Goal: Communication & Community: Share content

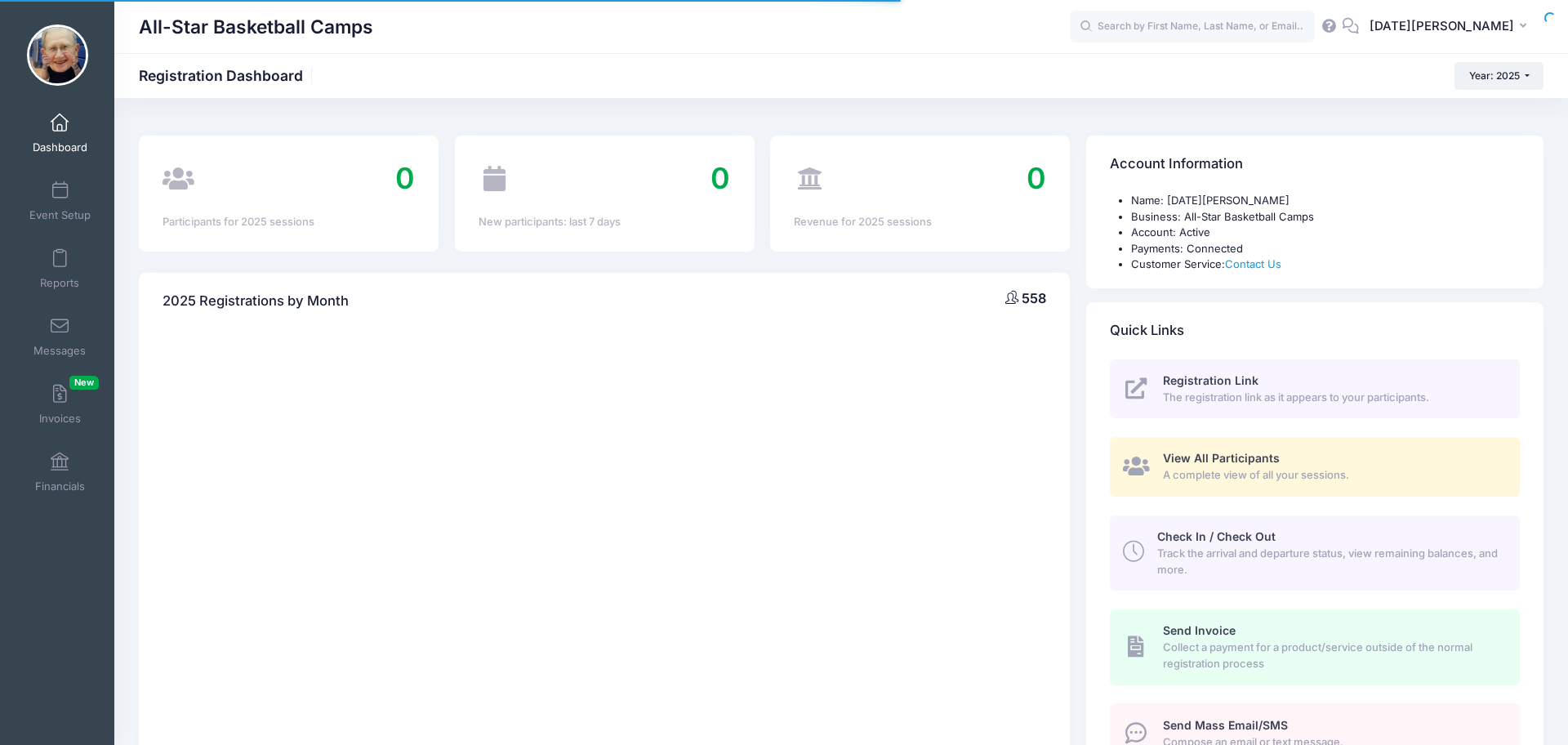
select select
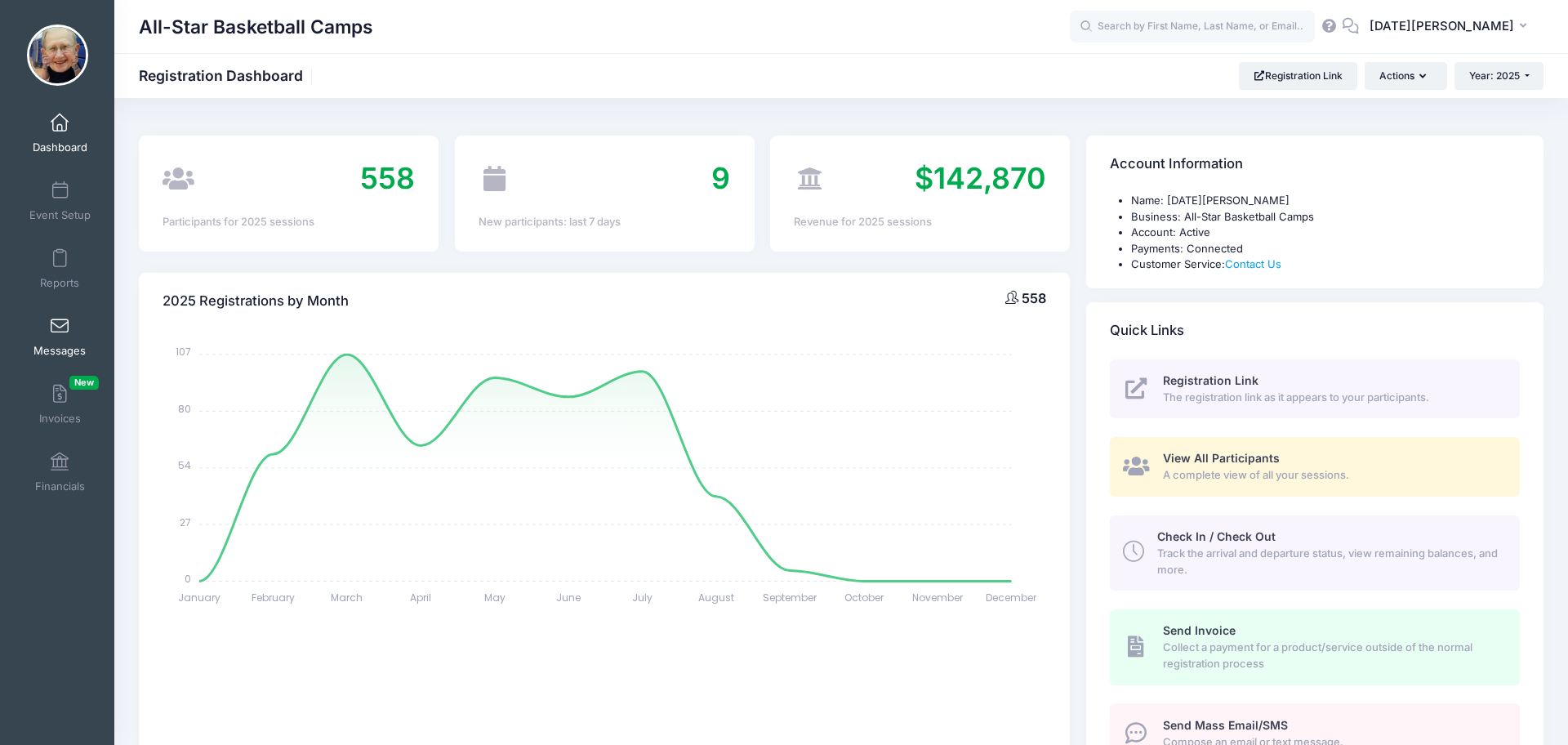
click at [60, 321] on span at bounding box center [60, 326] width 0 height 18
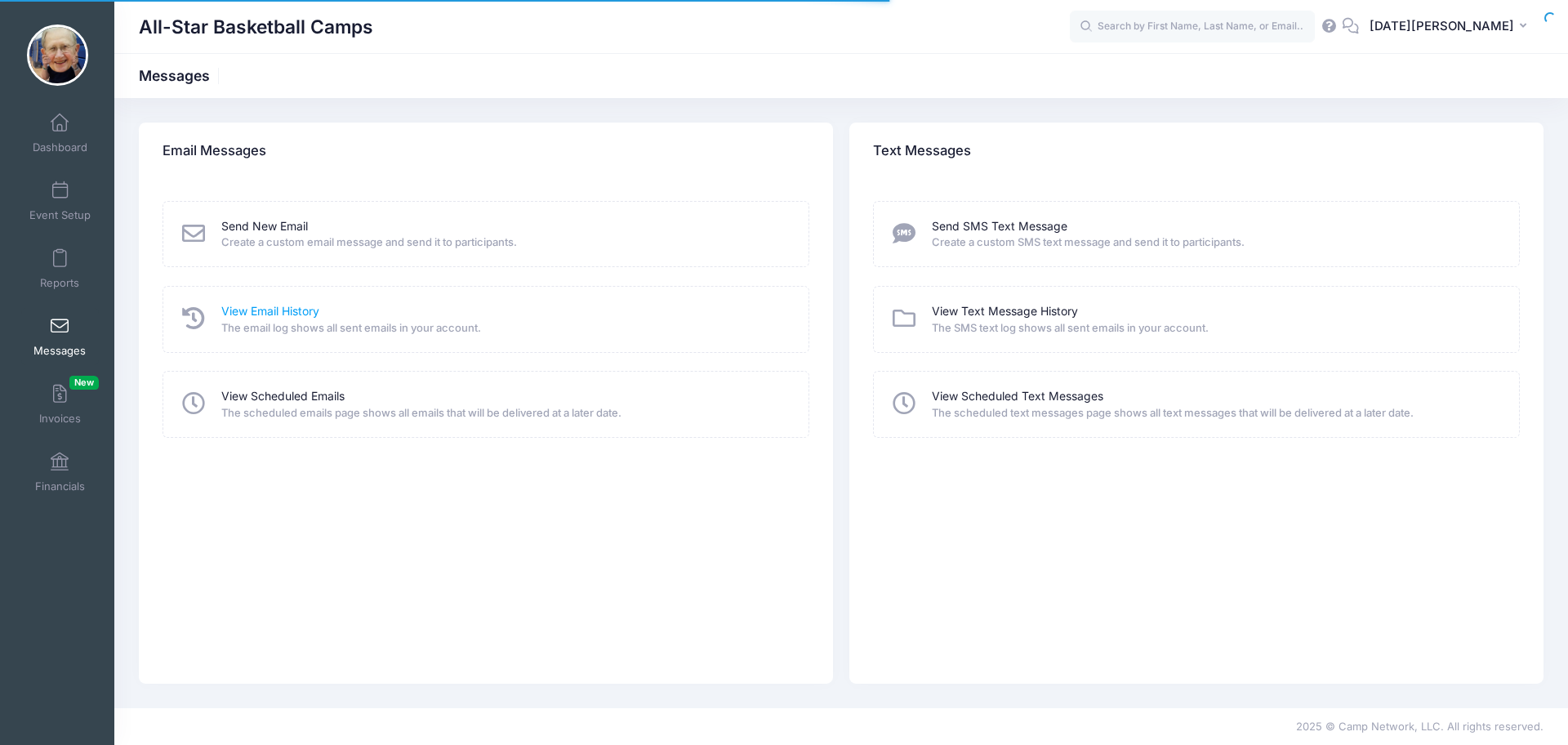
click at [310, 311] on link "View Email History" at bounding box center [270, 311] width 98 height 17
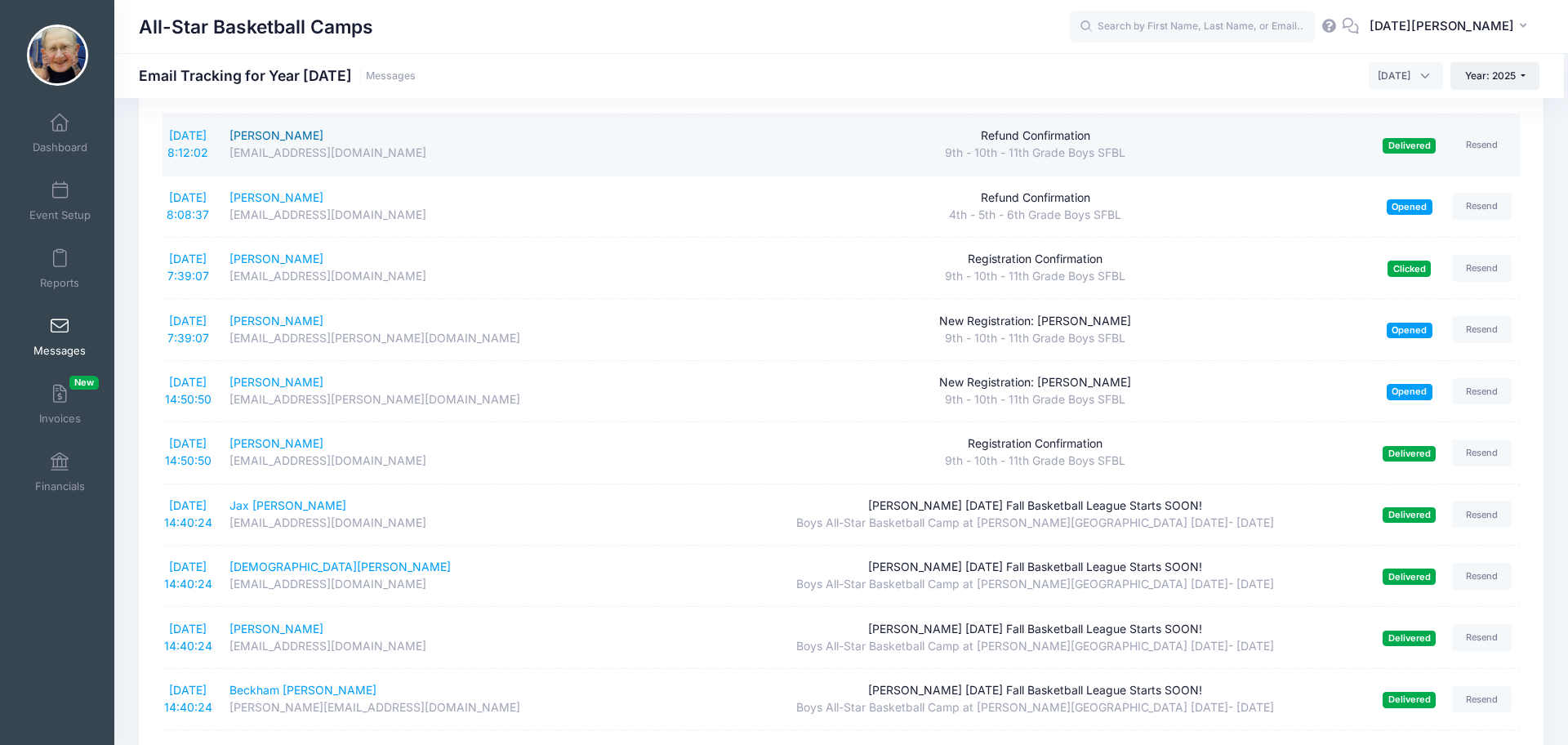
scroll to position [224, 0]
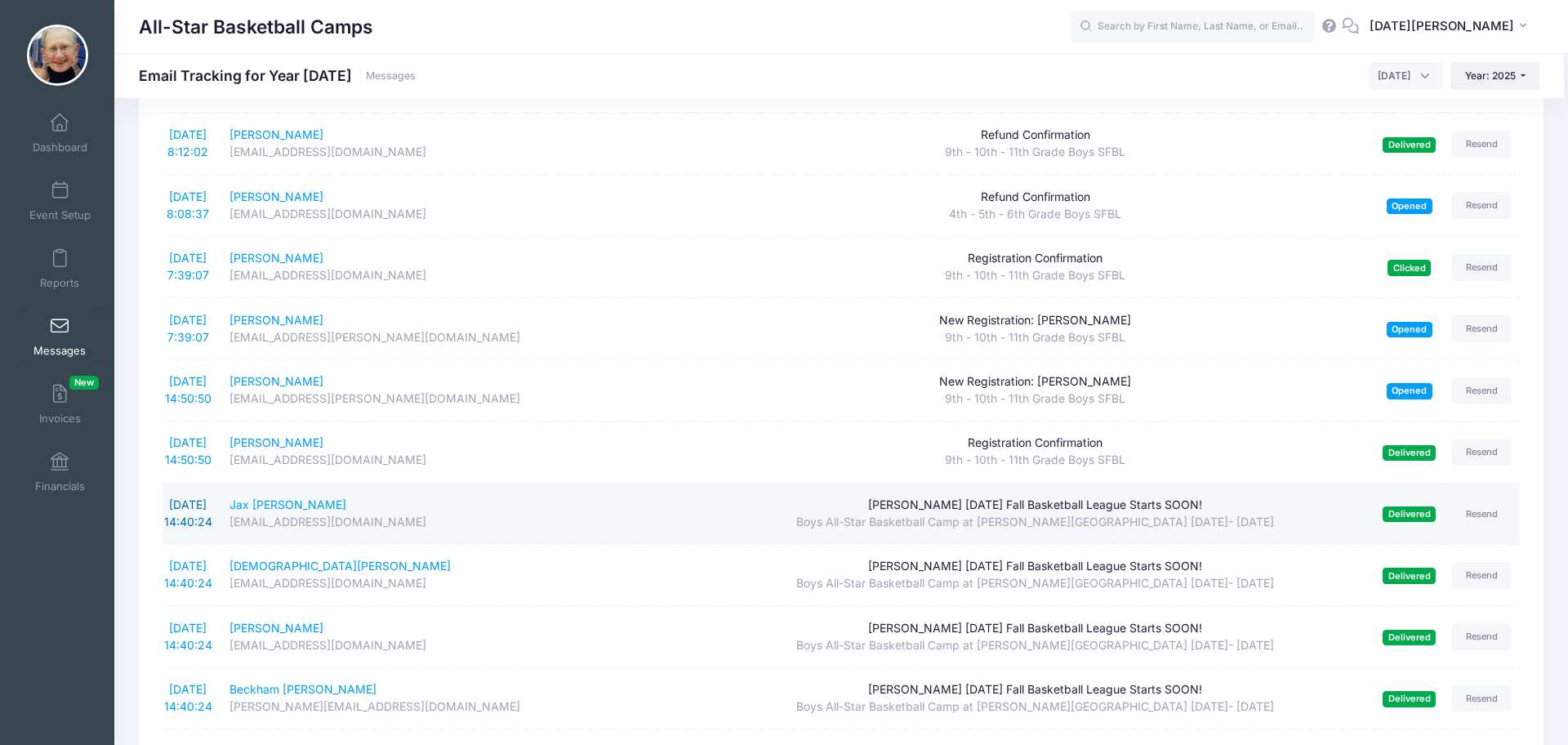
click at [180, 506] on link "9/2/2025 14:40:24" at bounding box center [188, 513] width 48 height 31
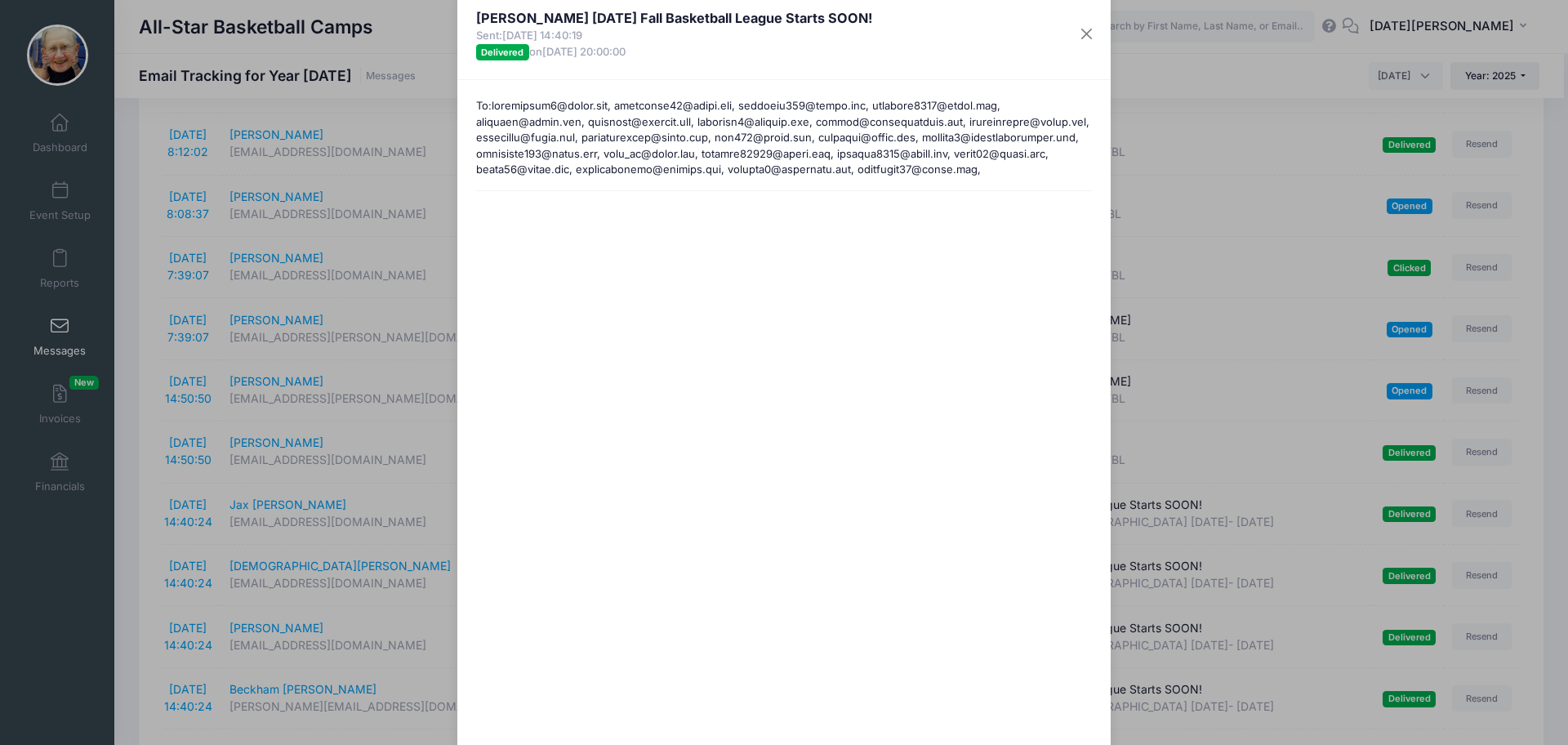
scroll to position [0, 0]
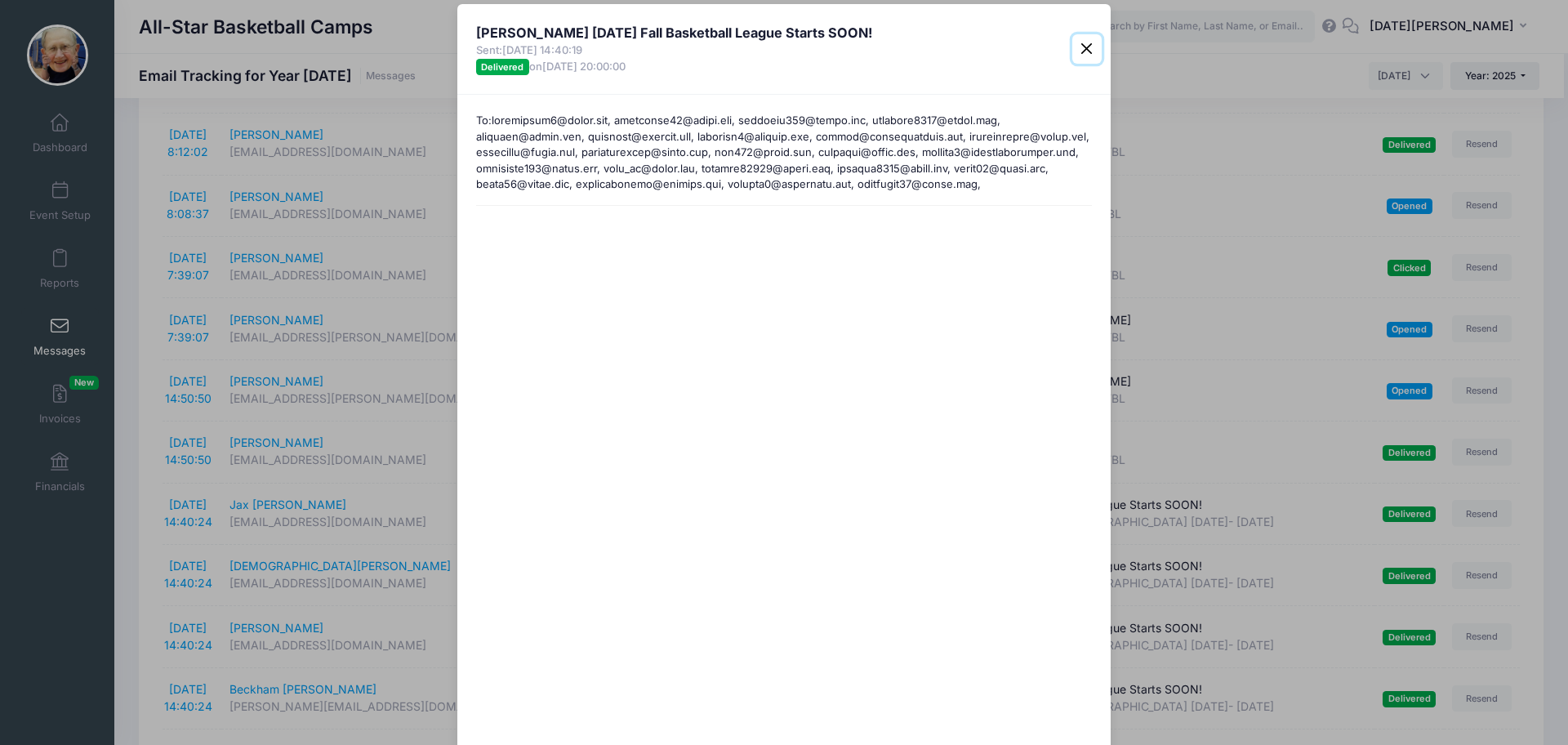
drag, startPoint x: 1086, startPoint y: 47, endPoint x: 1063, endPoint y: 55, distance: 24.4
click at [1086, 47] on button "Close" at bounding box center [1087, 49] width 29 height 29
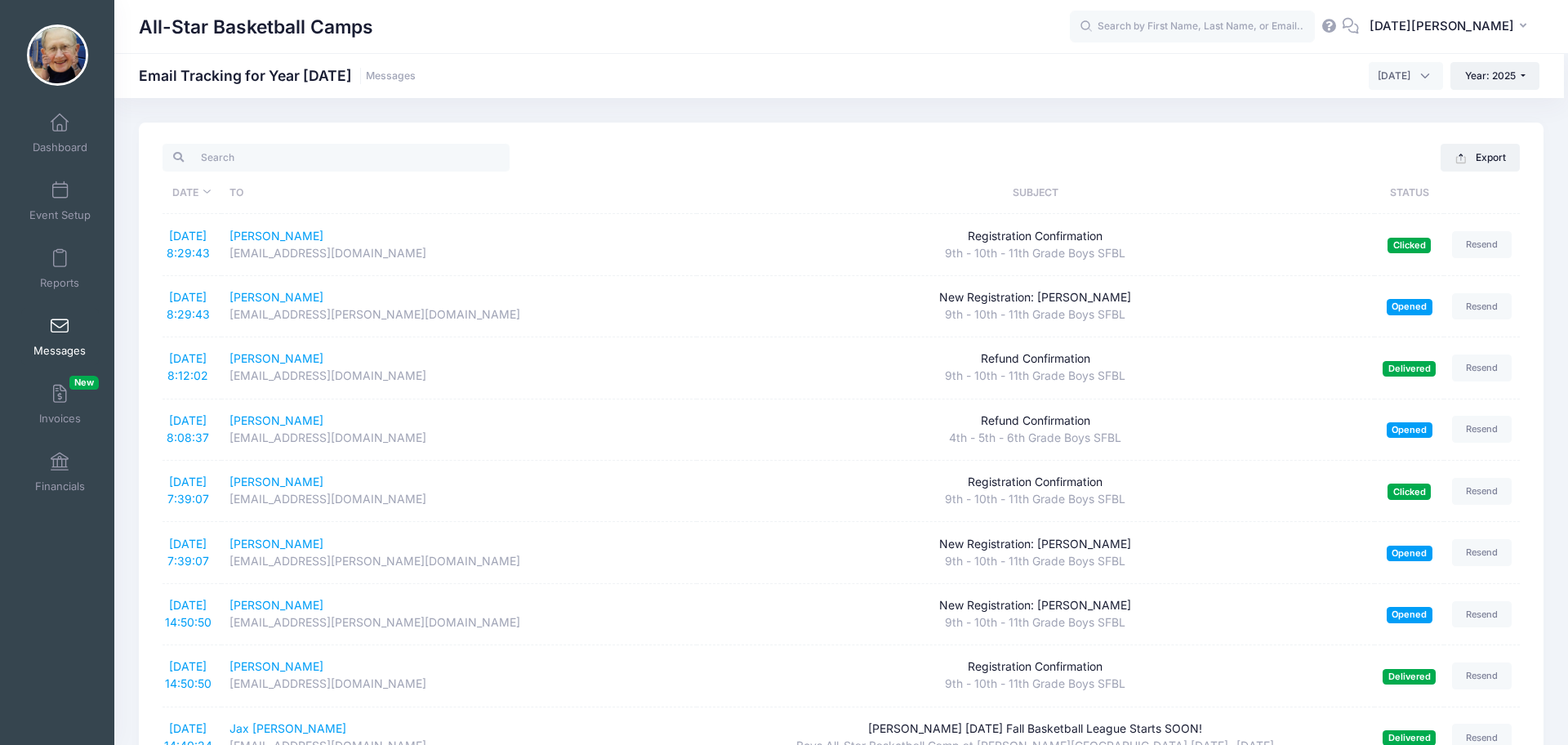
click at [60, 329] on span at bounding box center [60, 326] width 0 height 18
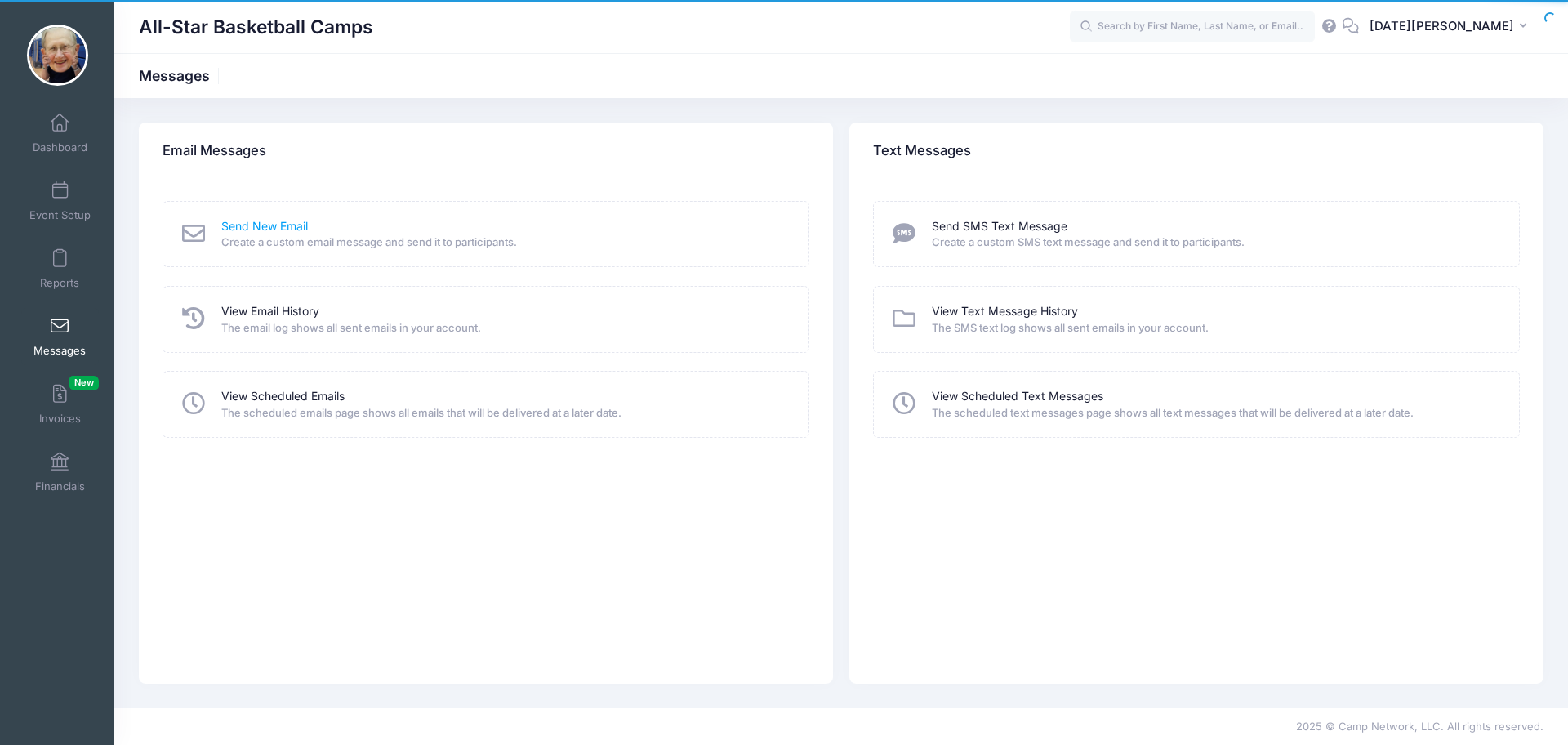
click at [259, 226] on link "Send New Email" at bounding box center [264, 227] width 86 height 17
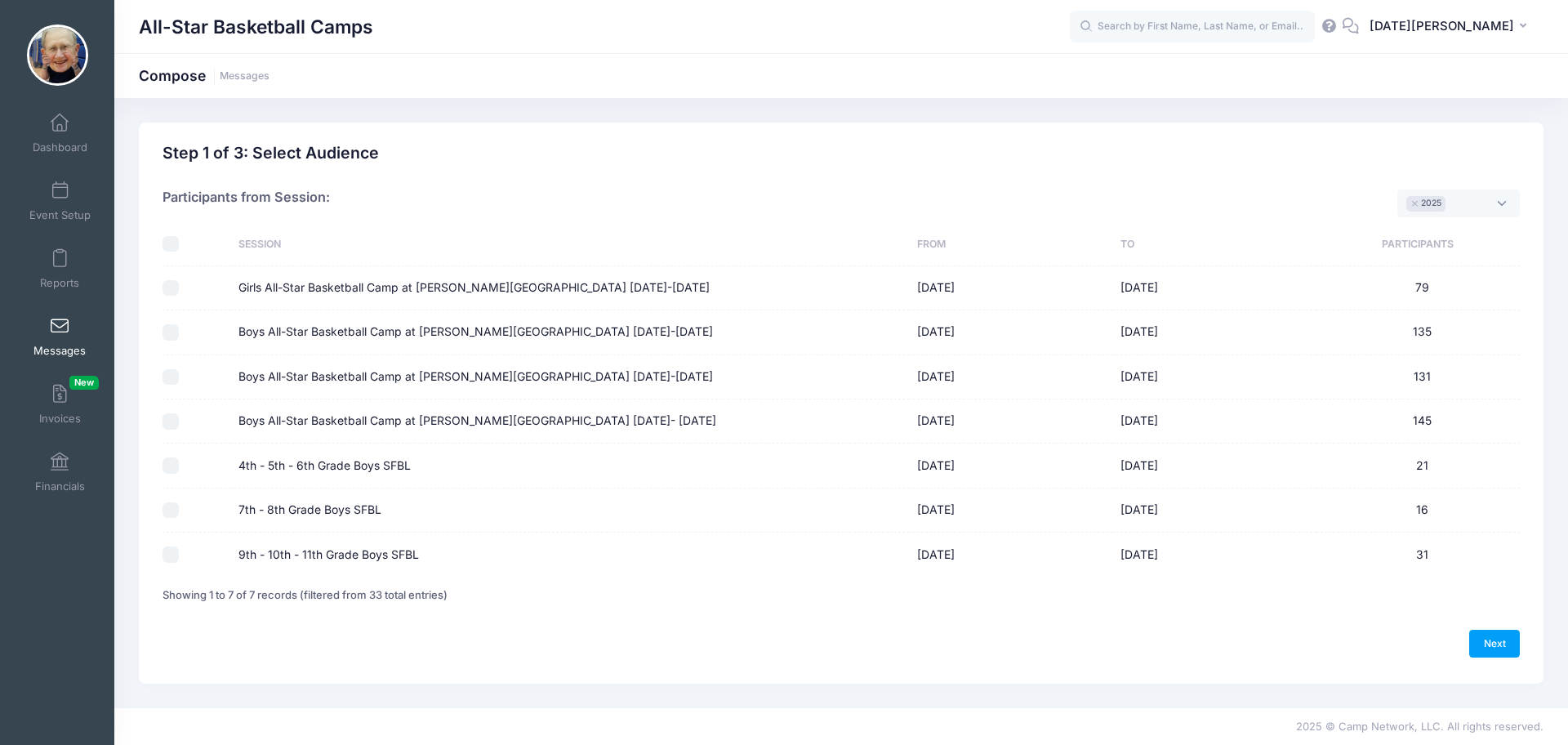
click at [163, 471] on div at bounding box center [193, 465] width 60 height 16
click at [169, 463] on input "4th - 5th - 6th Grade Boys SFBL" at bounding box center [171, 465] width 16 height 16
checkbox input "true"
drag, startPoint x: 169, startPoint y: 511, endPoint x: 186, endPoint y: 566, distance: 57.6
click at [169, 515] on input "7th - 8th Grade Boys SFBL" at bounding box center [171, 510] width 16 height 16
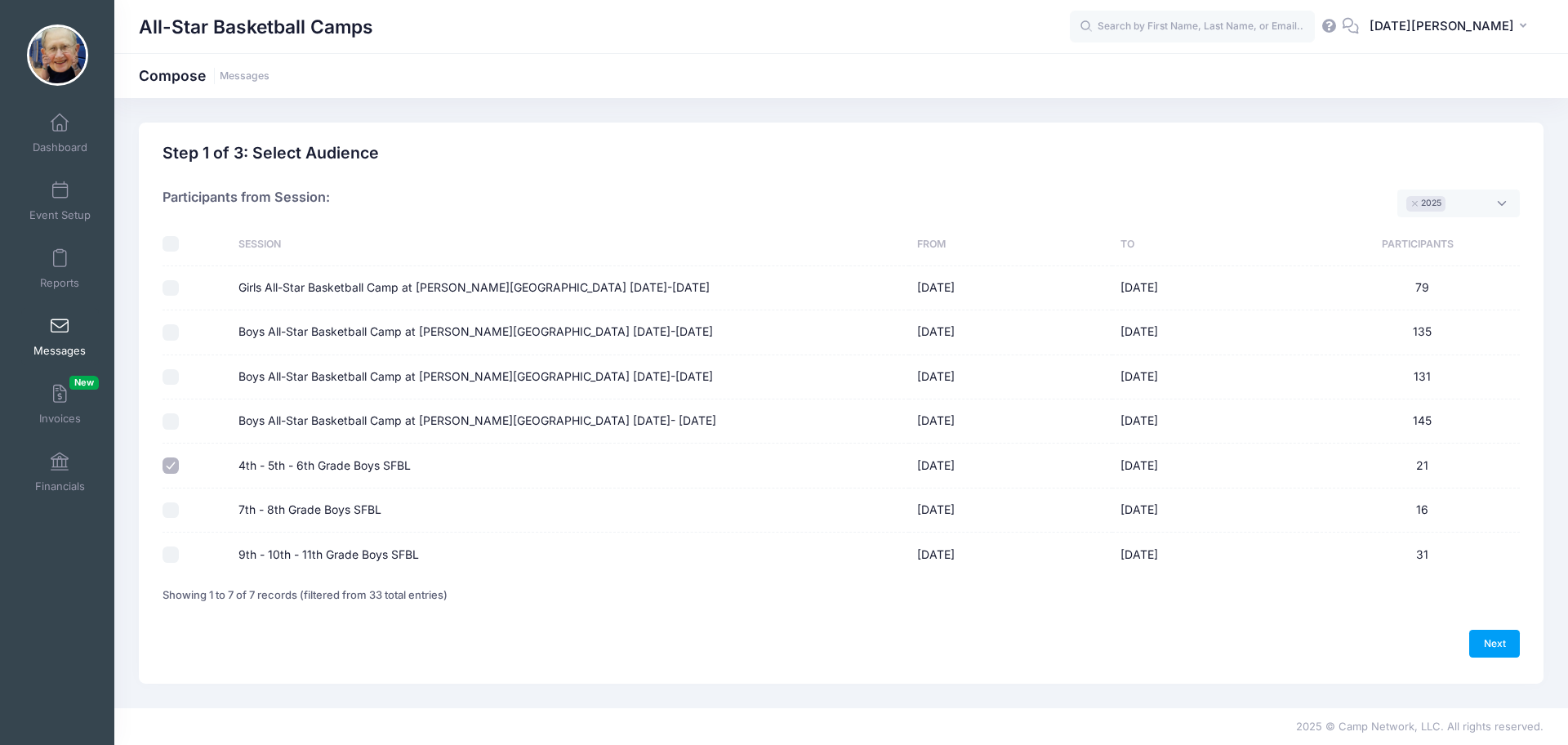
checkbox input "true"
drag, startPoint x: 165, startPoint y: 559, endPoint x: 252, endPoint y: 574, distance: 88.3
click at [172, 562] on input "9th - 10th - 11th Grade Boys SFBL" at bounding box center [171, 555] width 16 height 16
checkbox input "true"
drag, startPoint x: 1525, startPoint y: 635, endPoint x: 1514, endPoint y: 643, distance: 13.6
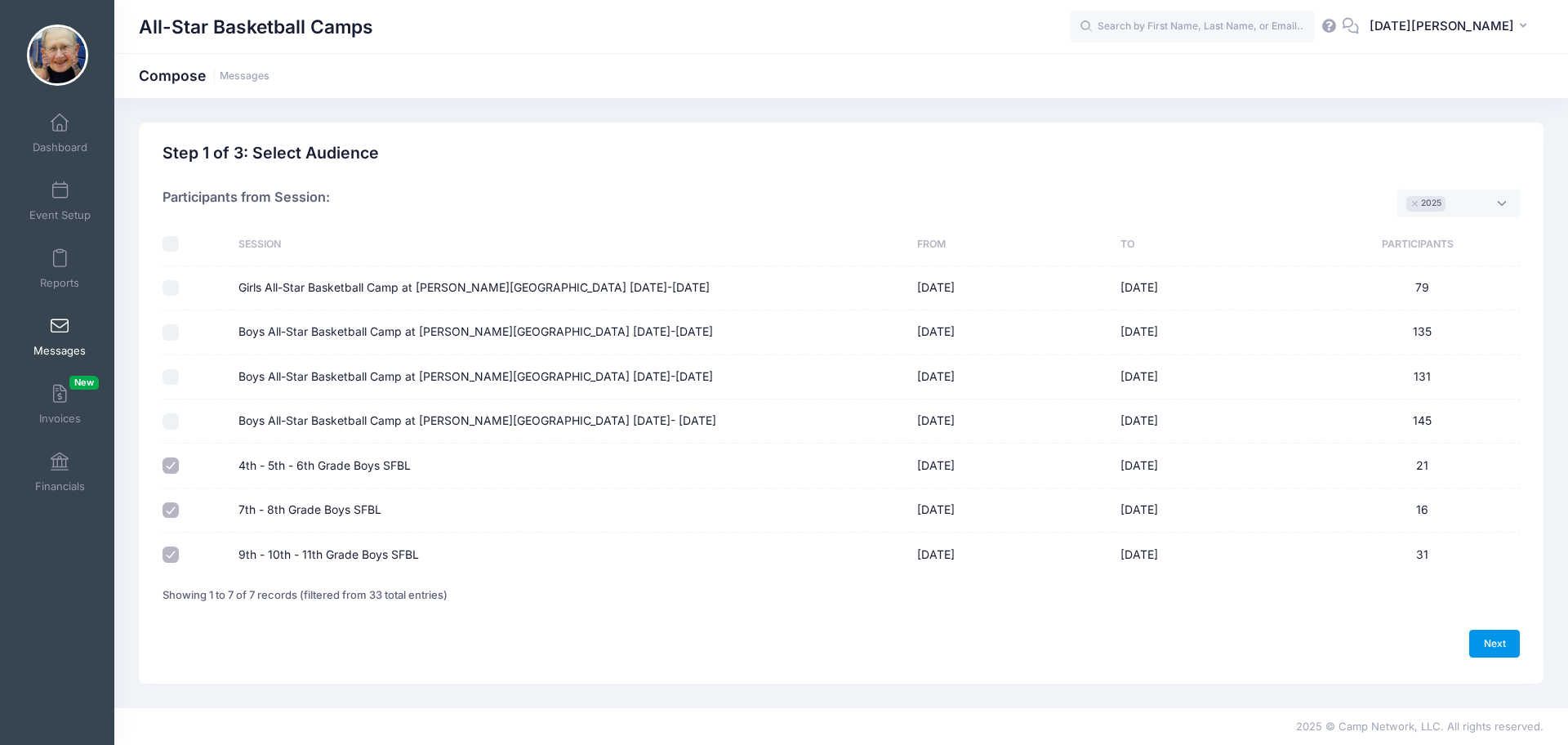
click at [1525, 635] on div "Previous Next Step 1 of 4: Message Type Audience Roster Compose Step 1 of 3: Se…" at bounding box center [841, 404] width 1405 height 562
click at [1511, 644] on link "Next" at bounding box center [1494, 643] width 50 height 28
select select "50"
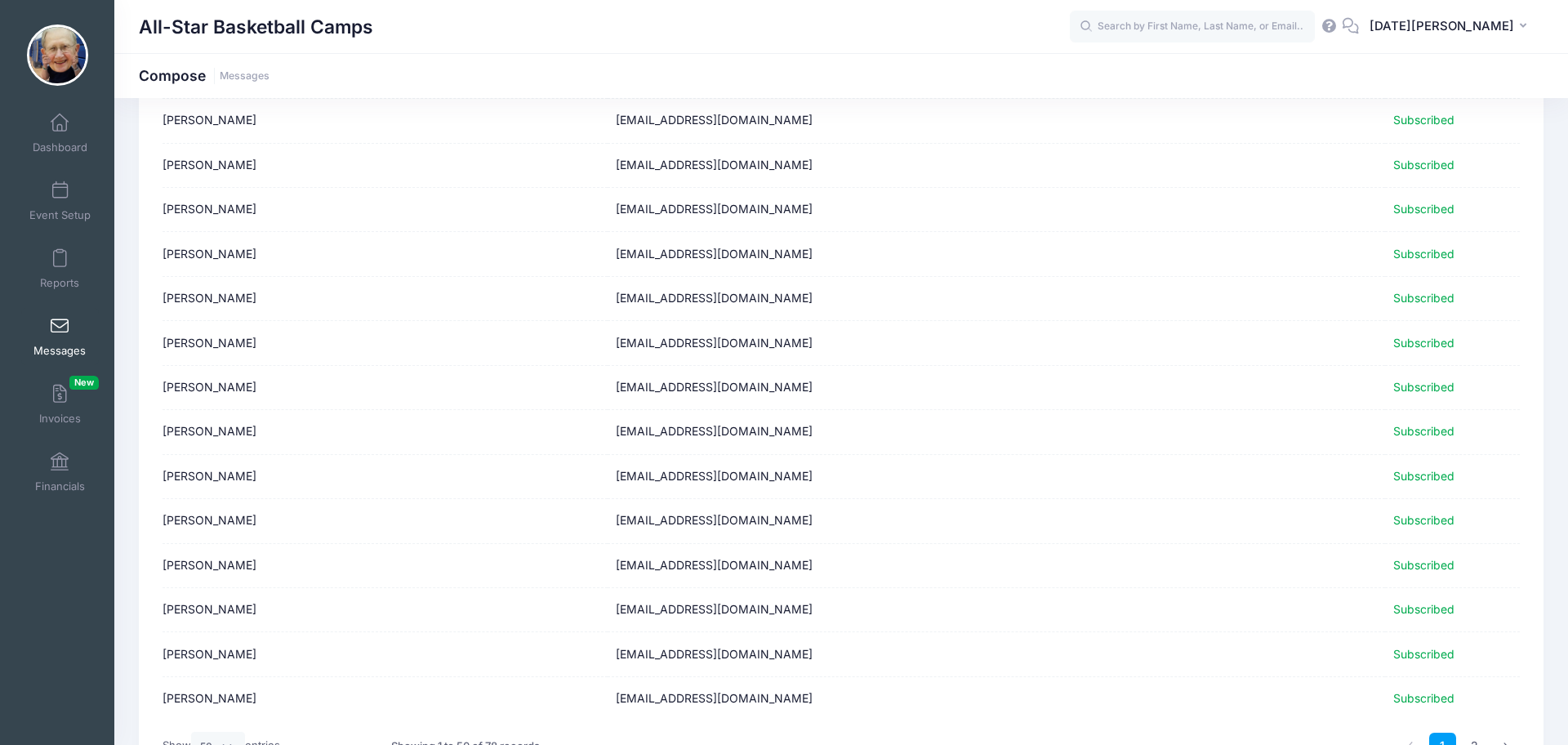
scroll to position [1900, 0]
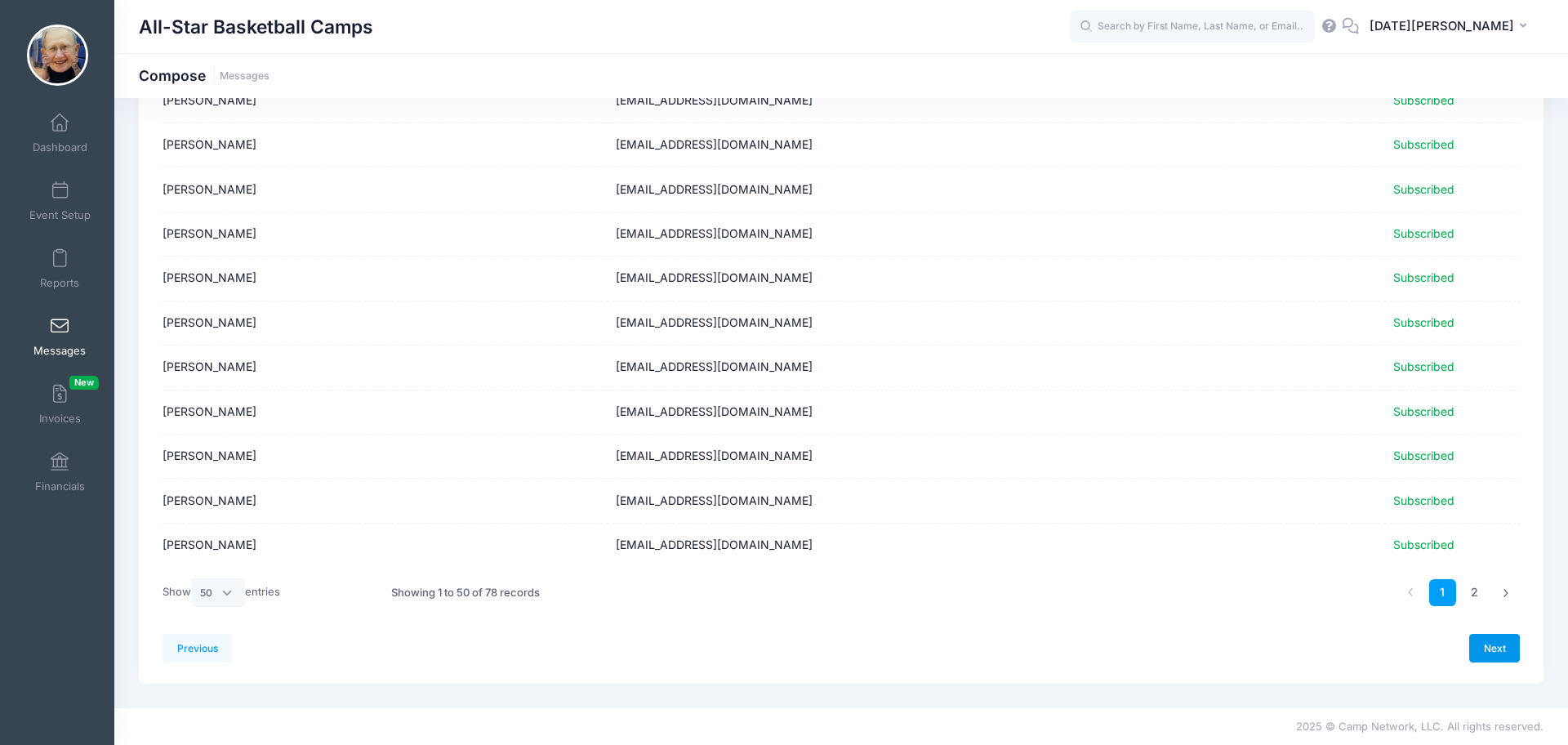
drag, startPoint x: 1491, startPoint y: 636, endPoint x: 1455, endPoint y: 630, distance: 36.5
click at [1490, 636] on link "Next" at bounding box center [1494, 648] width 50 height 28
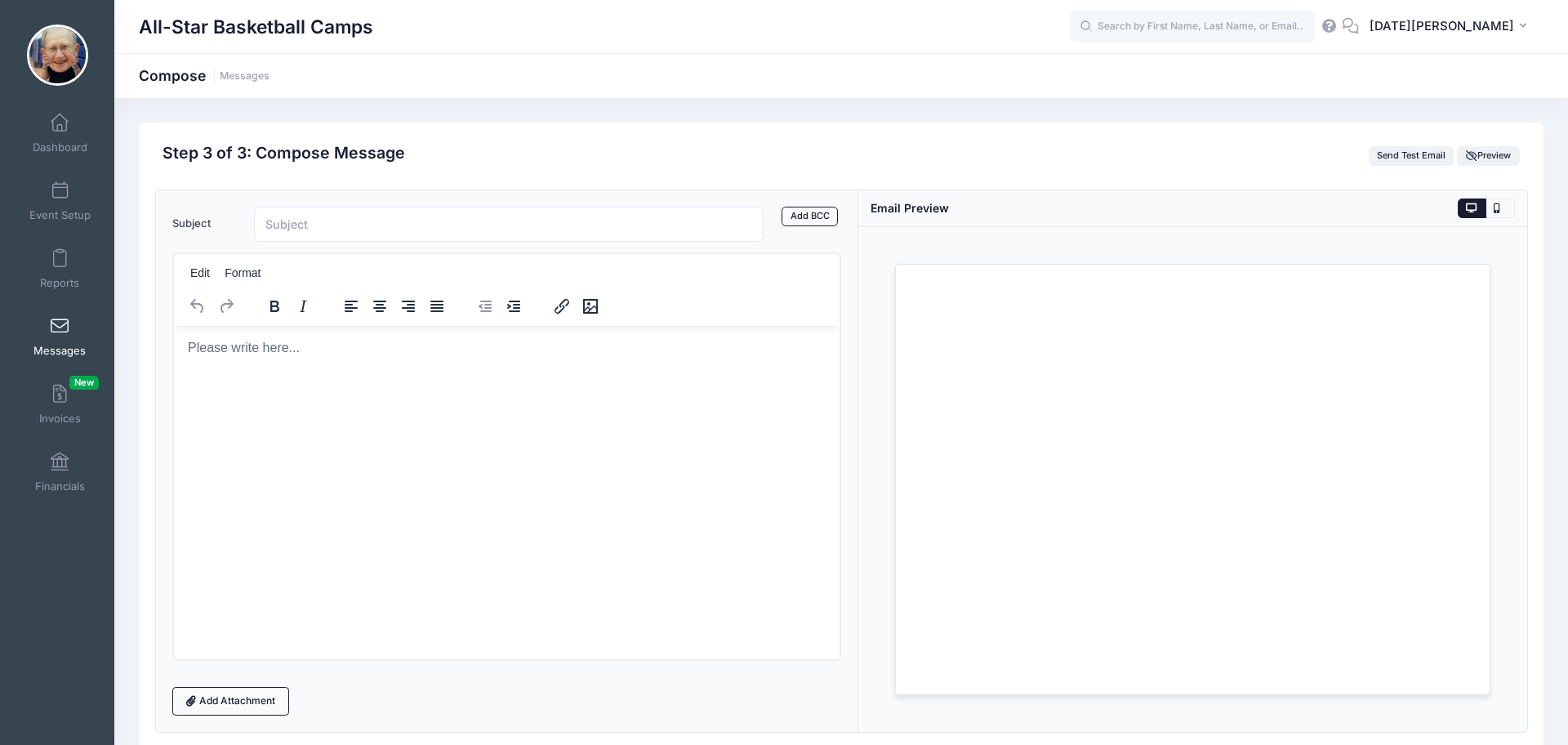
scroll to position [0, 0]
click at [412, 227] on input "Subject" at bounding box center [508, 224] width 509 height 35
type input "Madonna SFBL Training Camp Information!"
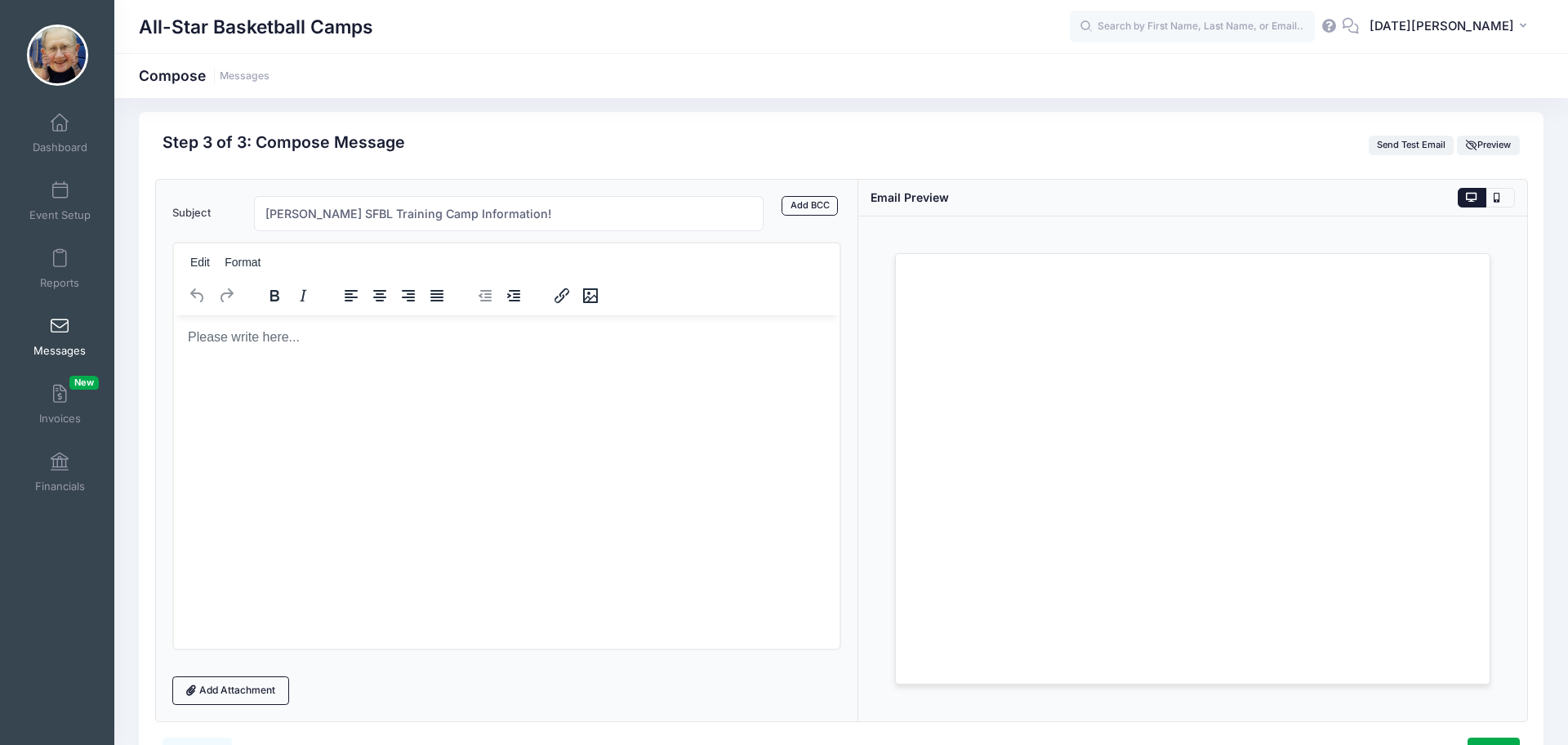
click at [303, 358] on html at bounding box center [506, 337] width 665 height 44
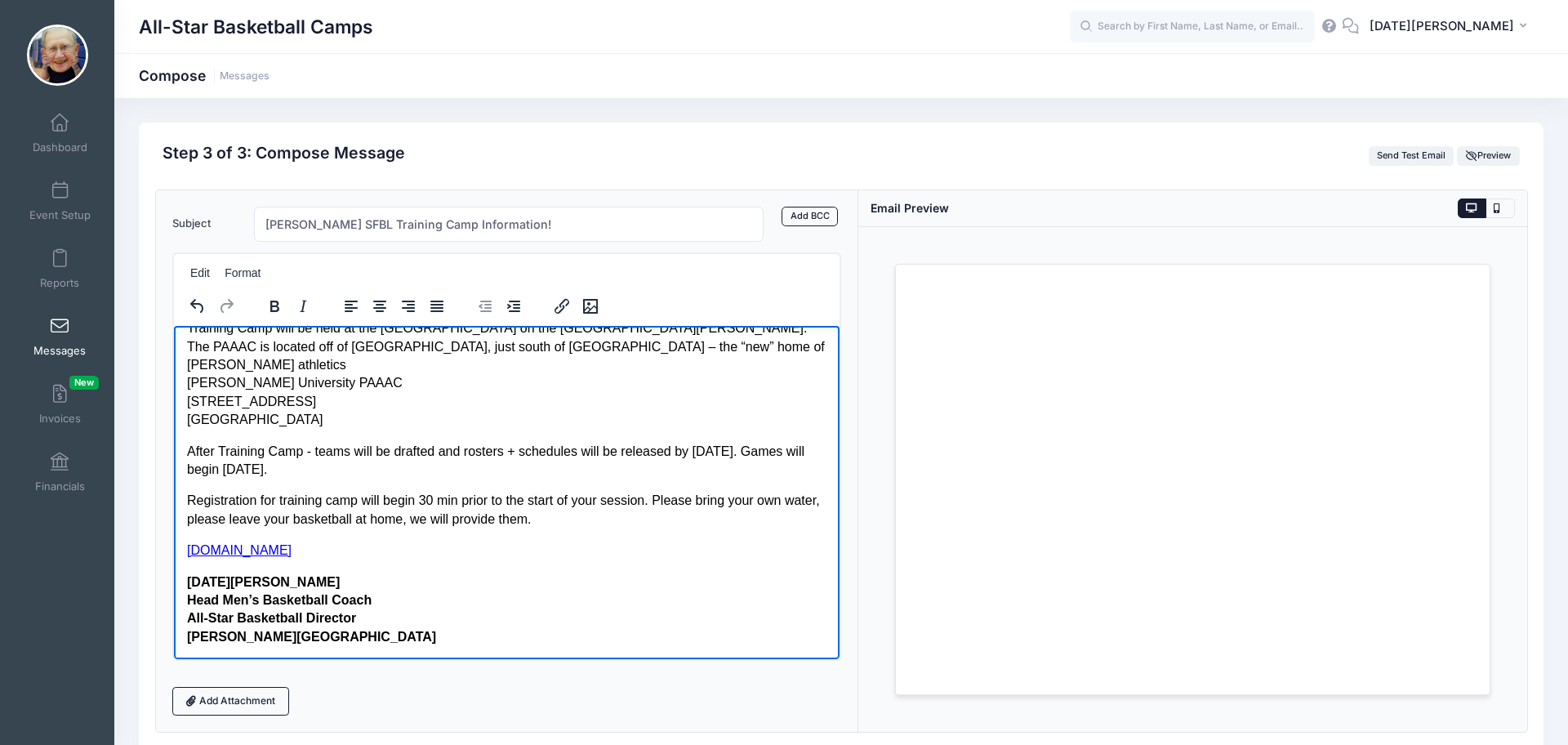
scroll to position [0, 0]
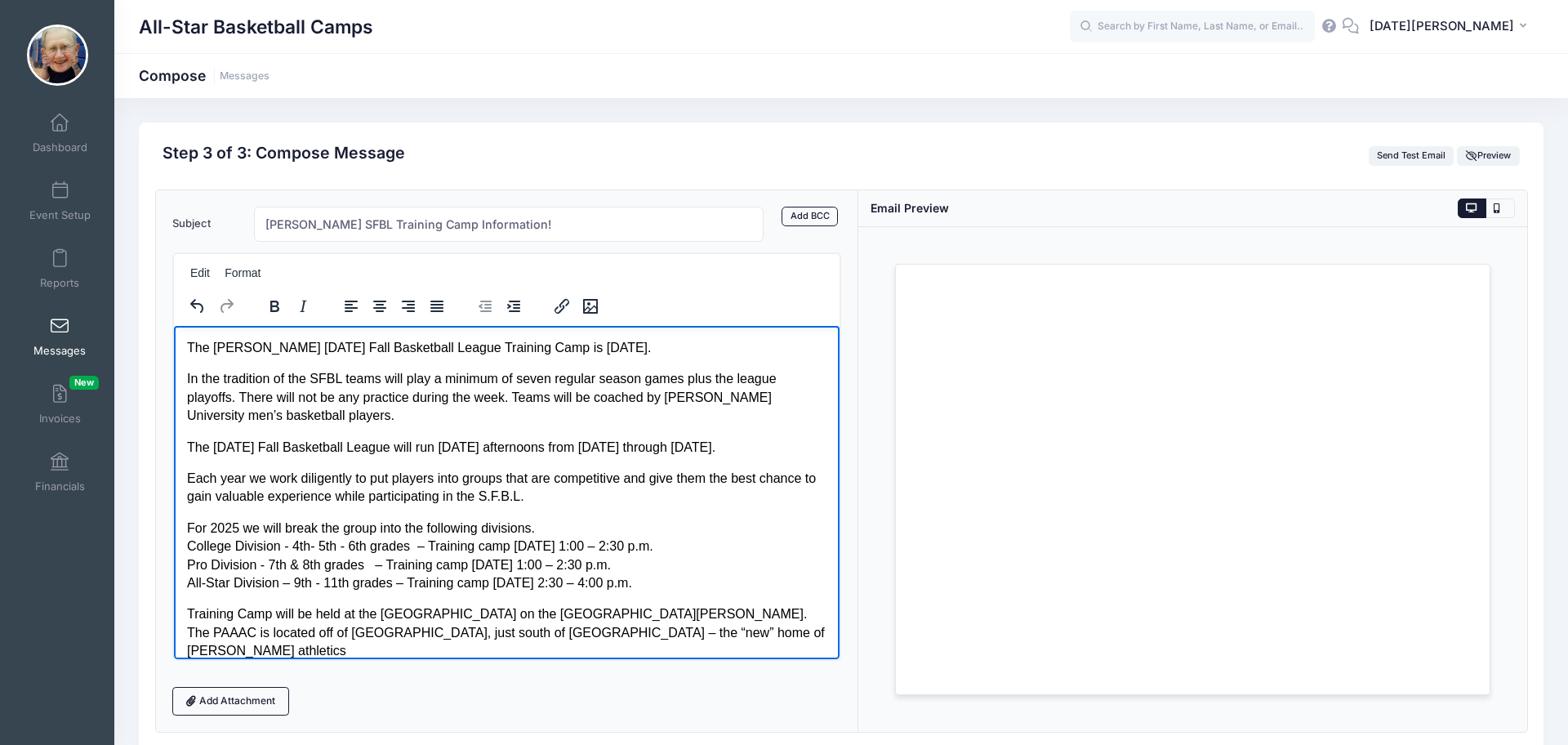
click at [188, 377] on p "In the tradition of the SFBL teams will play a minimum of seven regular season …" at bounding box center [506, 397] width 640 height 55
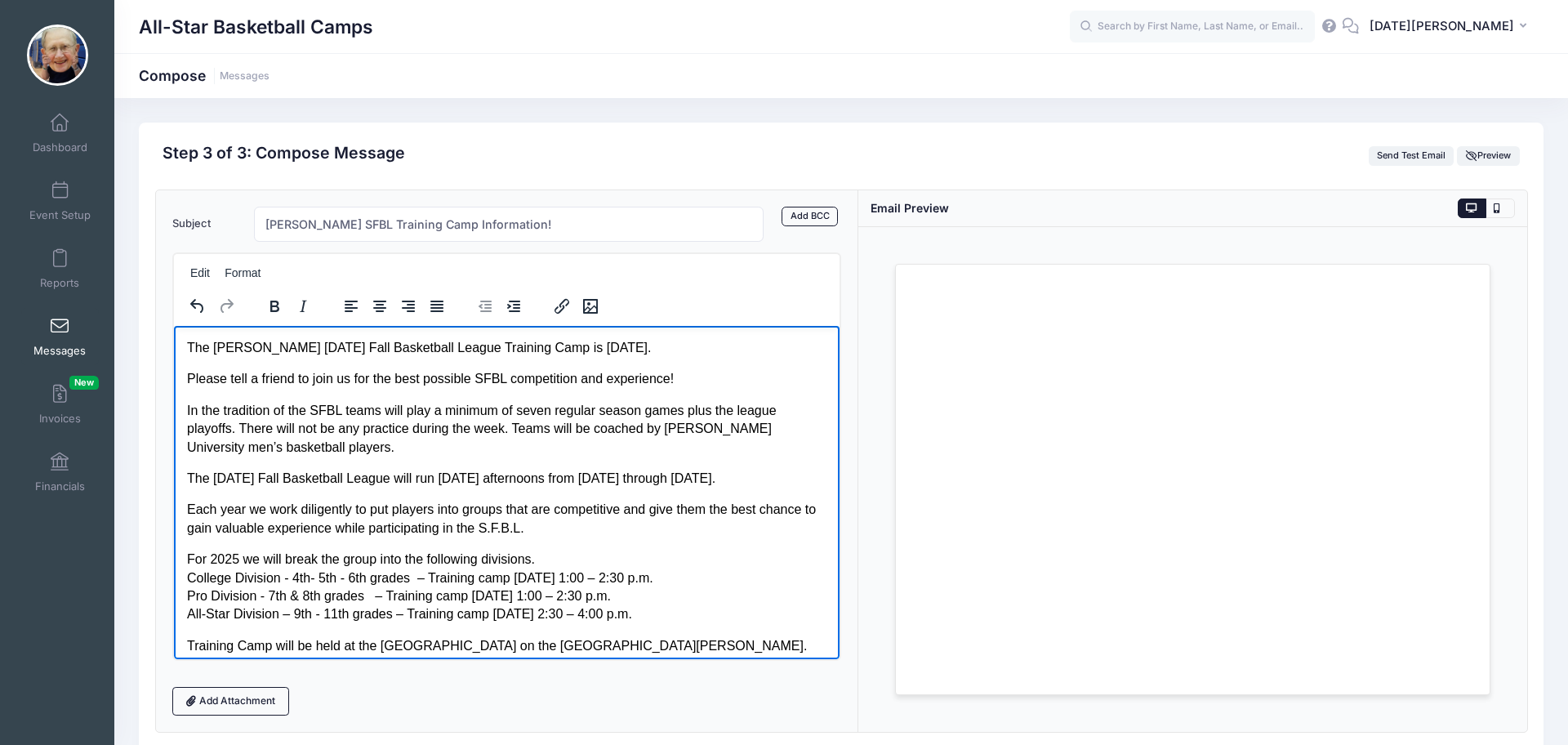
scroll to position [114, 0]
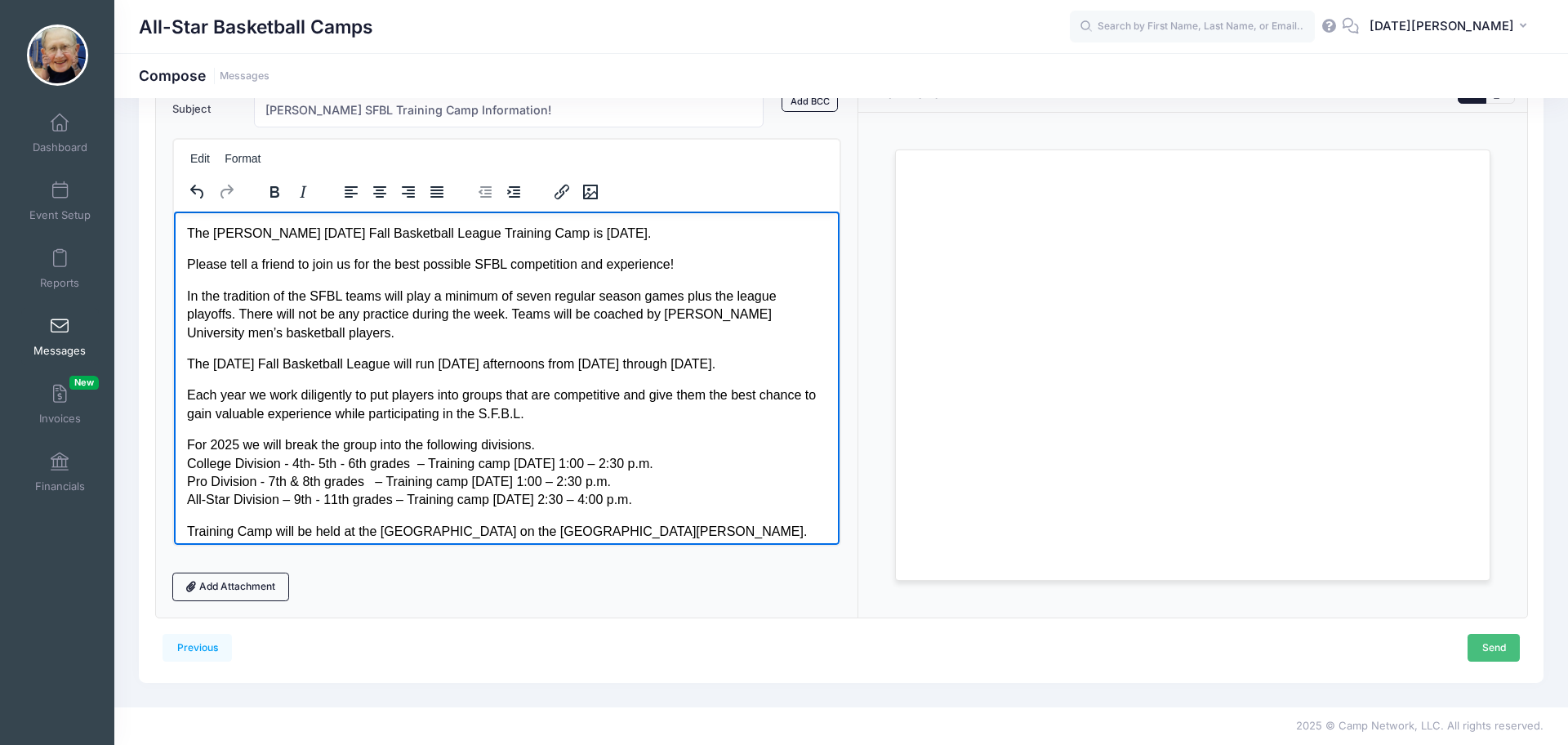
click at [1510, 650] on link "Send" at bounding box center [1493, 648] width 52 height 28
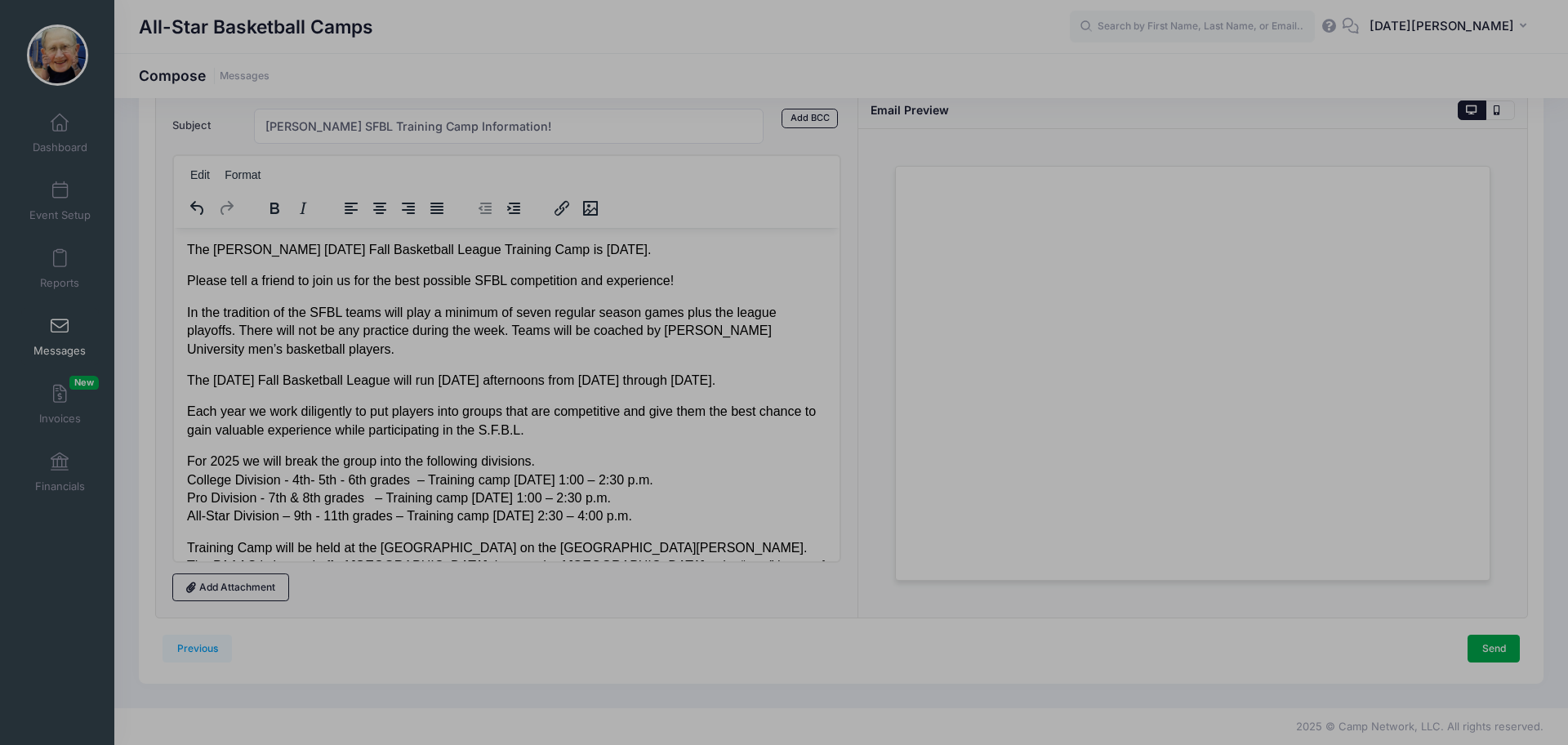
scroll to position [0, 0]
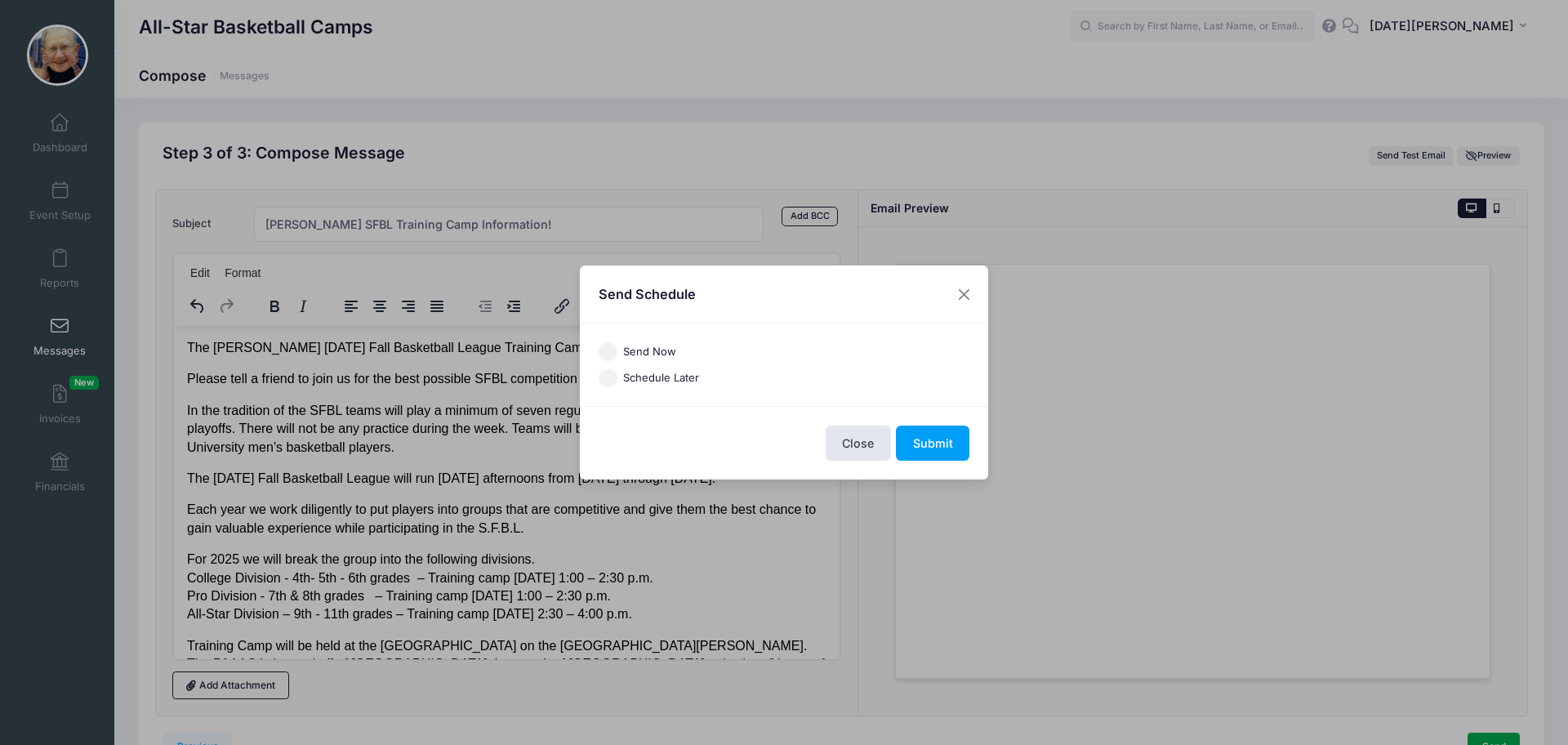
drag, startPoint x: 614, startPoint y: 349, endPoint x: 764, endPoint y: 386, distance: 154.5
click at [613, 349] on input "Send Now" at bounding box center [608, 352] width 19 height 19
radio input "true"
click at [930, 439] on button "Submit" at bounding box center [932, 443] width 73 height 35
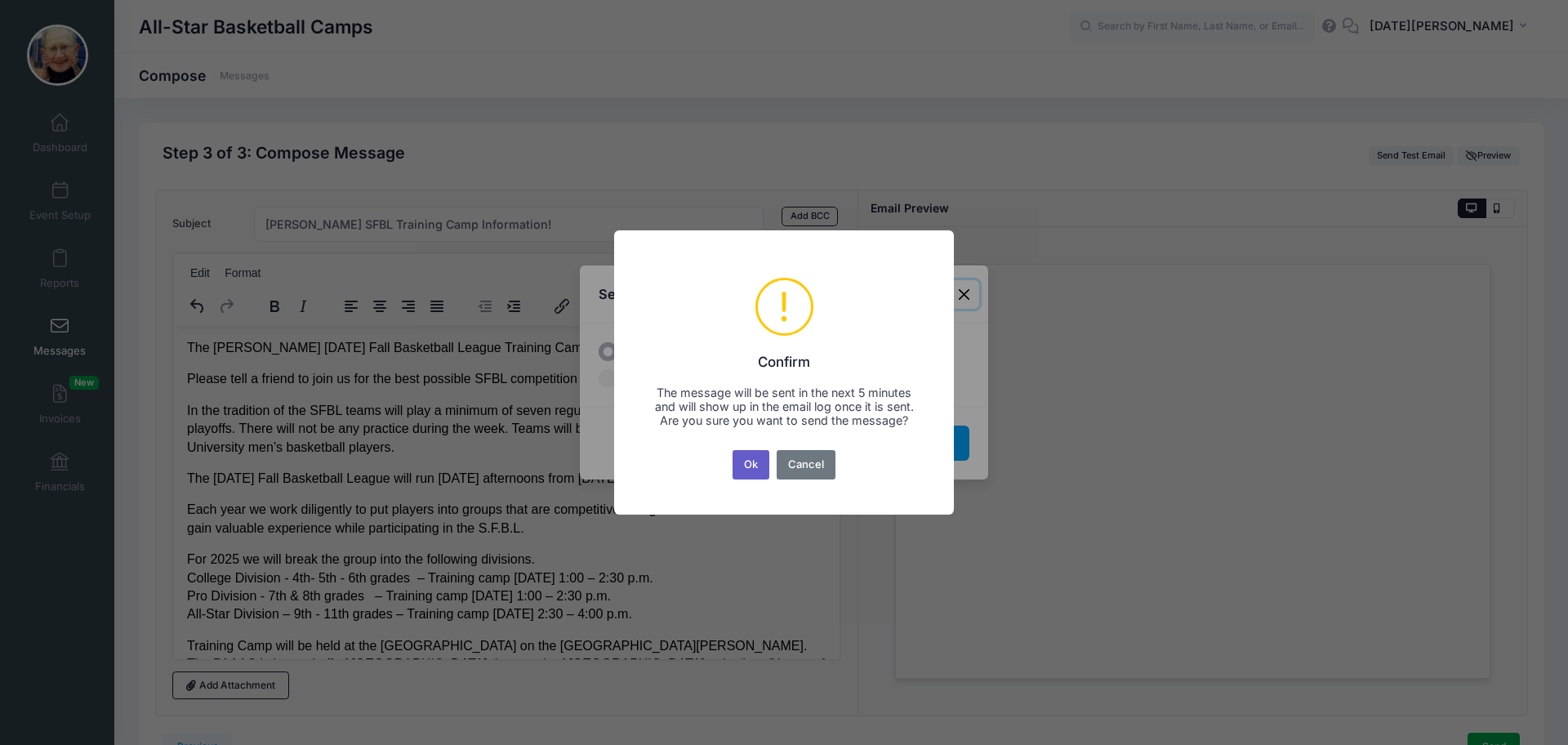
click at [745, 474] on button "Ok" at bounding box center [752, 465] width 38 height 29
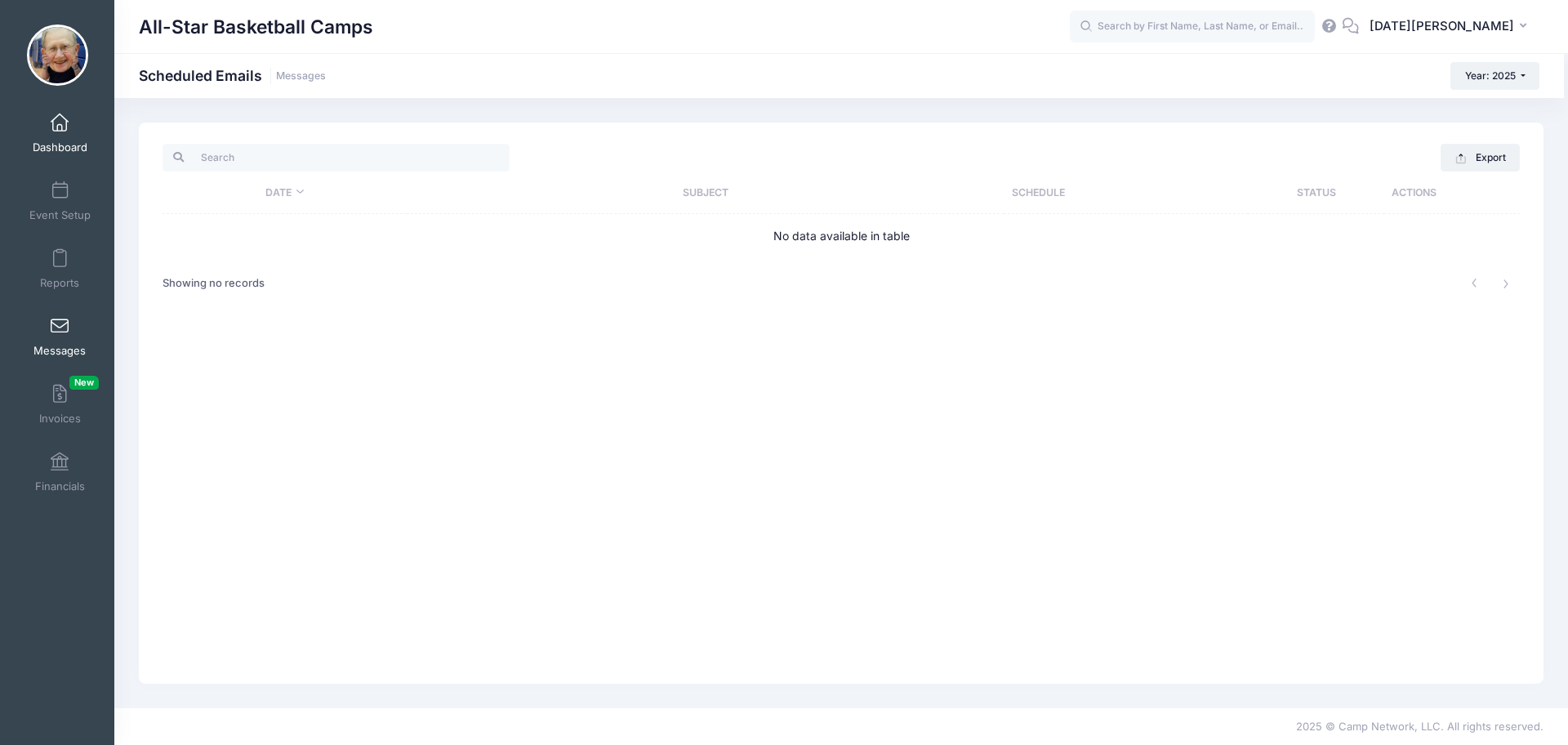
click at [61, 141] on span "Dashboard" at bounding box center [60, 148] width 55 height 14
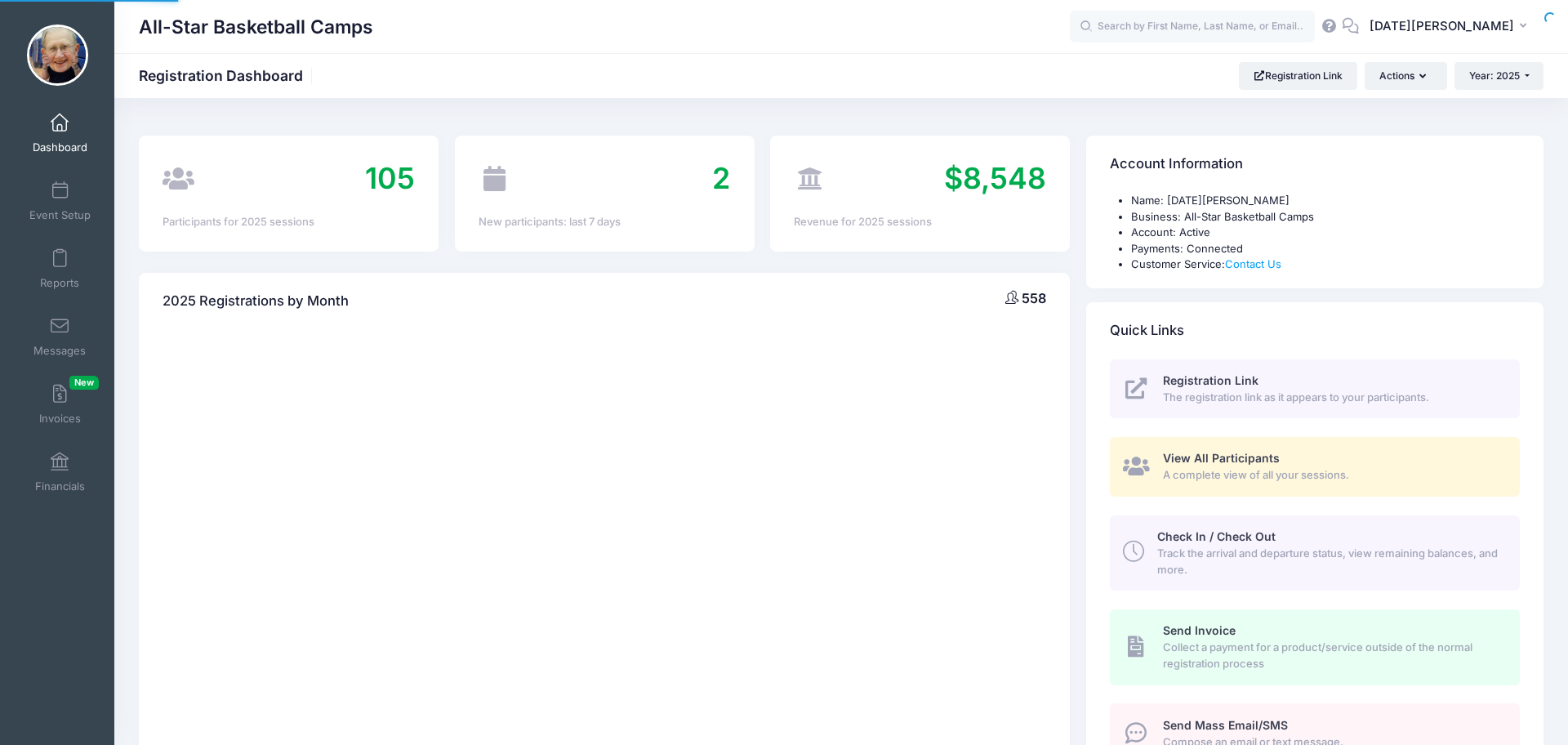
select select
